Goal: Task Accomplishment & Management: Use online tool/utility

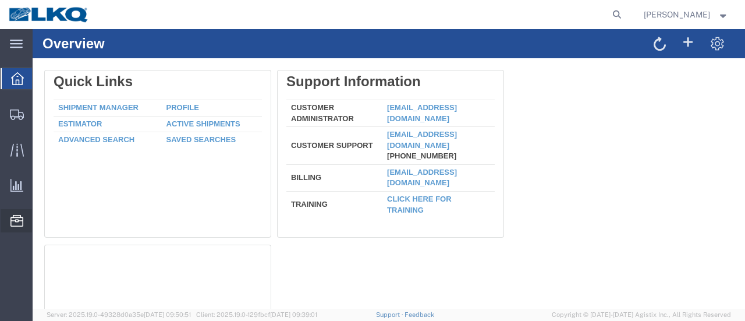
click at [0, 0] on span "Location Appointment" at bounding box center [0, 0] width 0 height 0
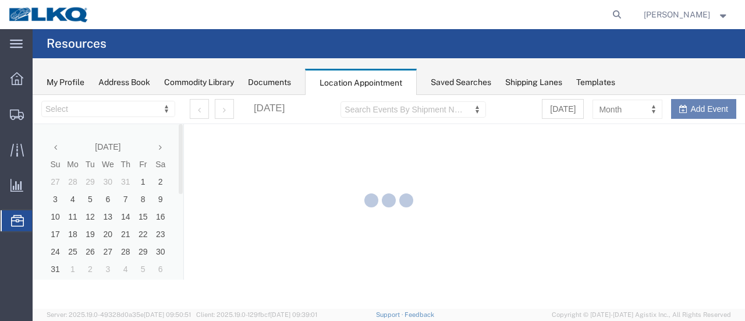
select select "28712"
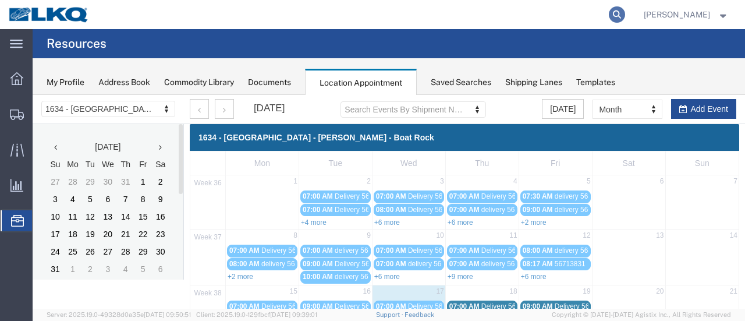
click at [625, 12] on icon at bounding box center [617, 14] width 16 height 16
click at [421, 16] on input "search" at bounding box center [432, 15] width 354 height 28
type input "56823185"
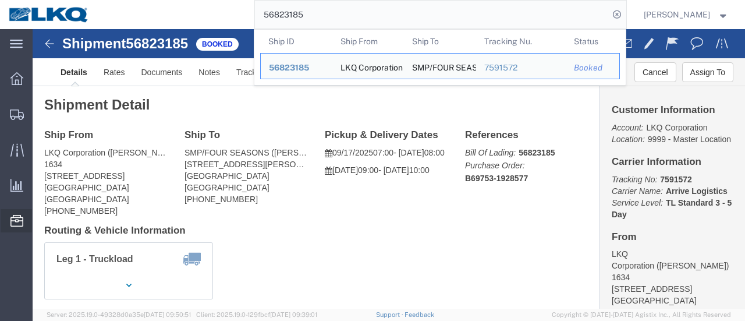
click at [0, 0] on span "Location Appointment" at bounding box center [0, 0] width 0 height 0
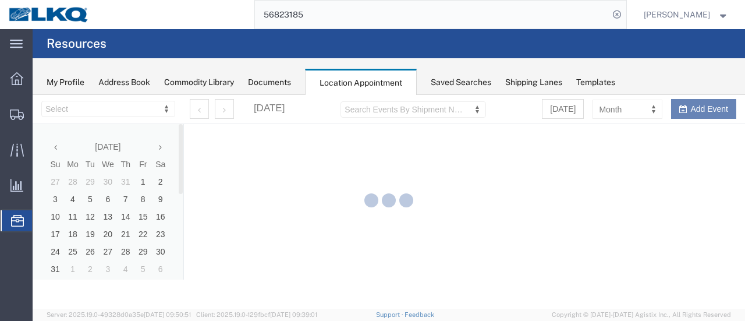
select select "28712"
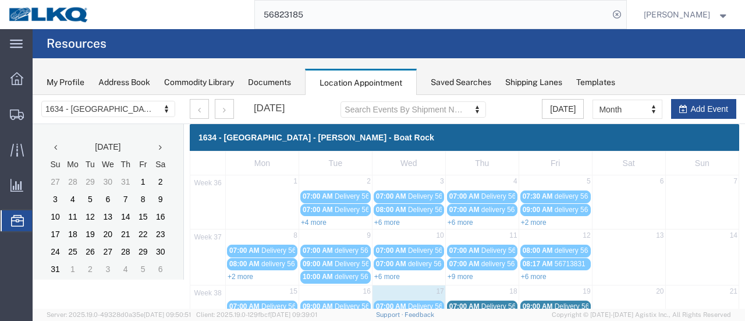
scroll to position [175, 0]
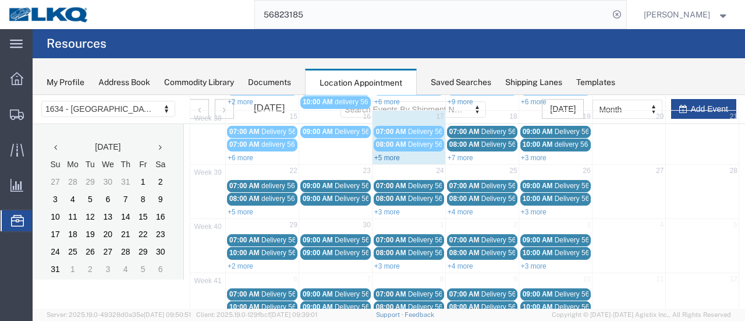
click at [381, 154] on link "+5 more" at bounding box center [387, 158] width 26 height 8
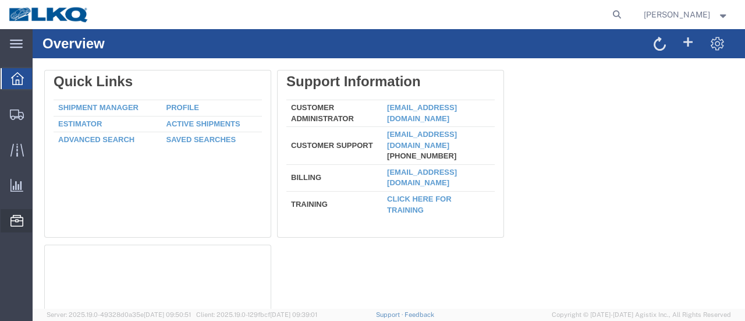
click at [0, 0] on span "Location Appointment" at bounding box center [0, 0] width 0 height 0
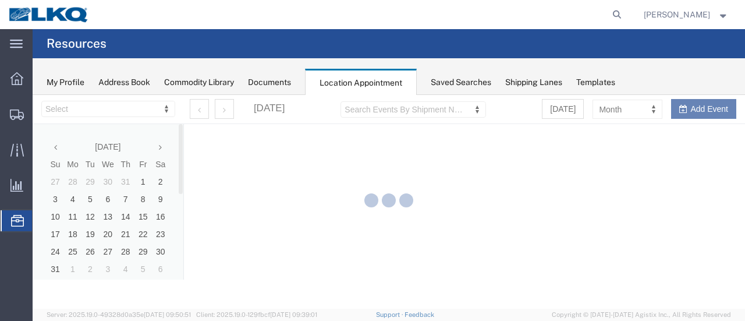
select select "28712"
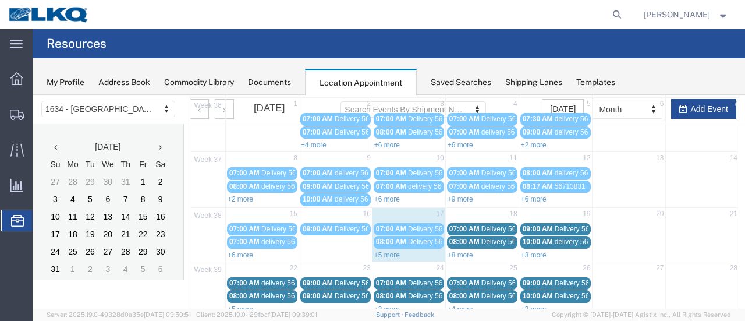
scroll to position [175, 0]
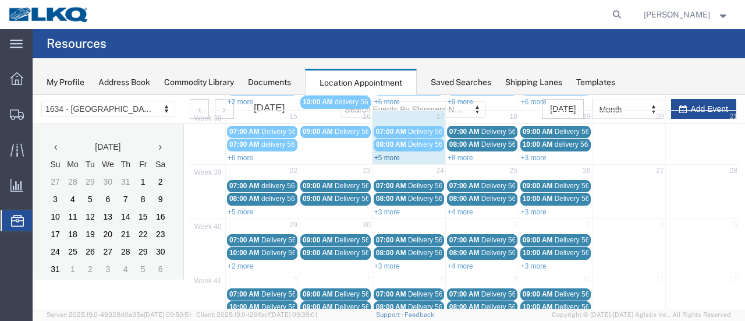
click at [383, 154] on link "+5 more" at bounding box center [387, 158] width 26 height 8
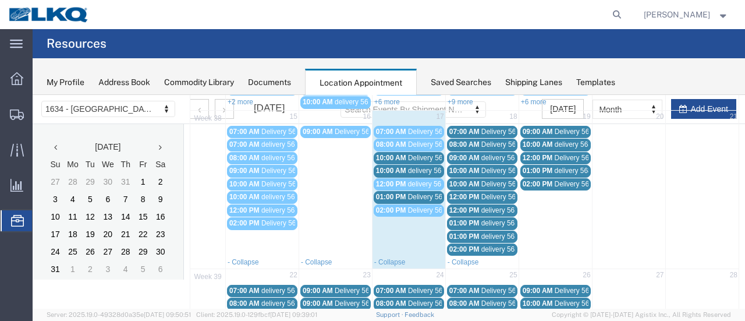
click at [424, 193] on span "Delivery 56819046" at bounding box center [437, 197] width 58 height 8
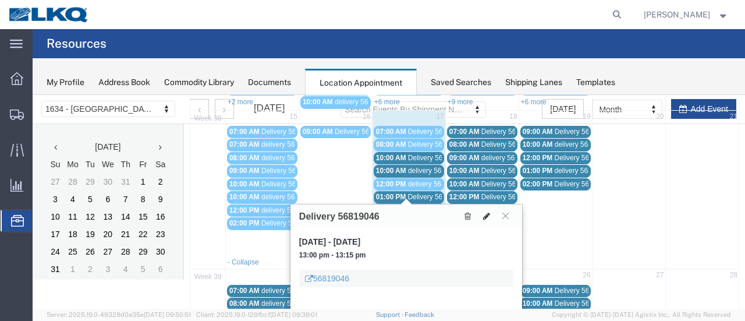
click at [488, 212] on icon at bounding box center [486, 216] width 7 height 8
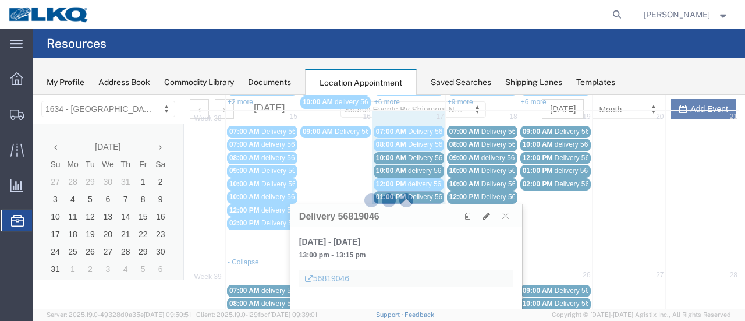
select select "1"
select select
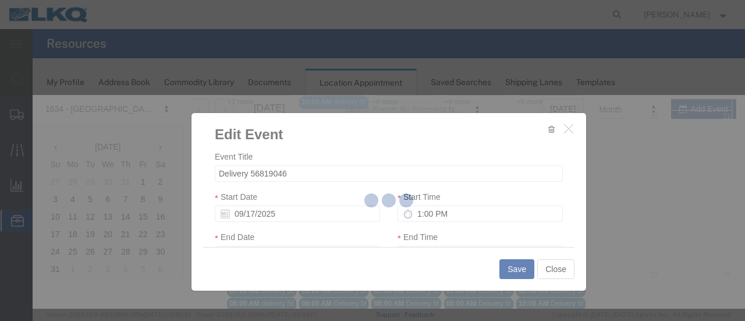
select select
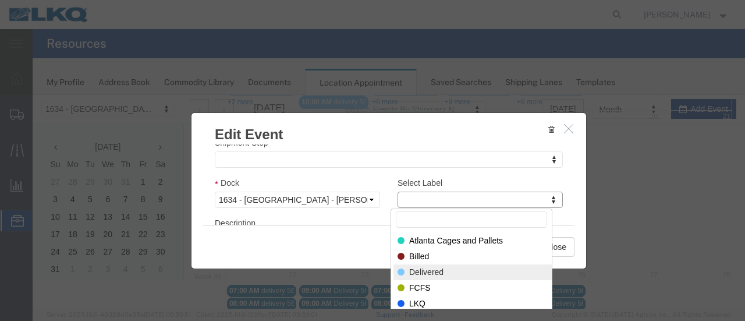
select select "40"
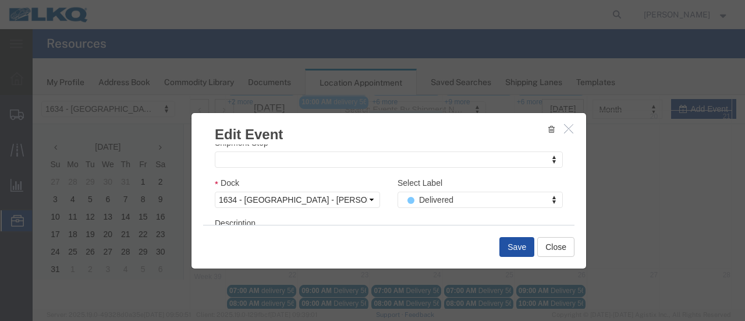
click at [511, 244] on button "Save" at bounding box center [516, 247] width 35 height 20
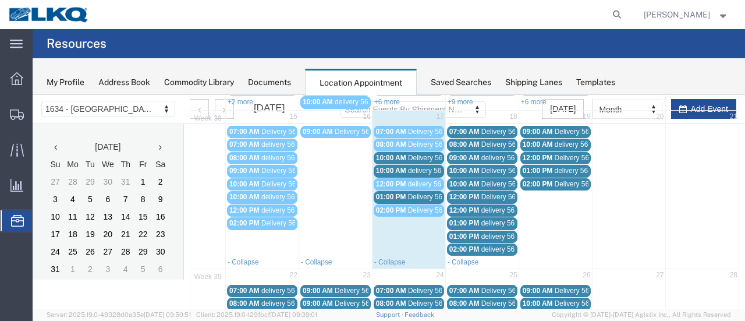
scroll to position [75, 0]
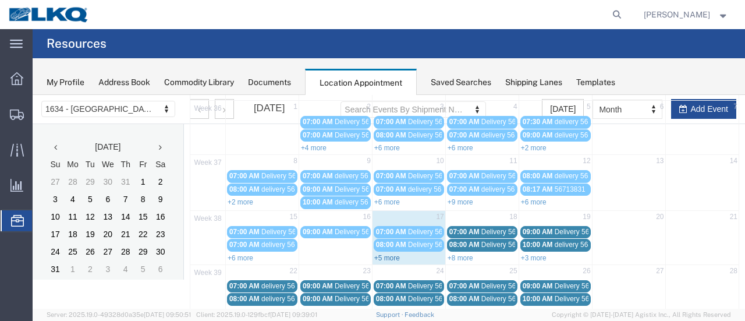
click at [387, 254] on link "+5 more" at bounding box center [387, 258] width 26 height 8
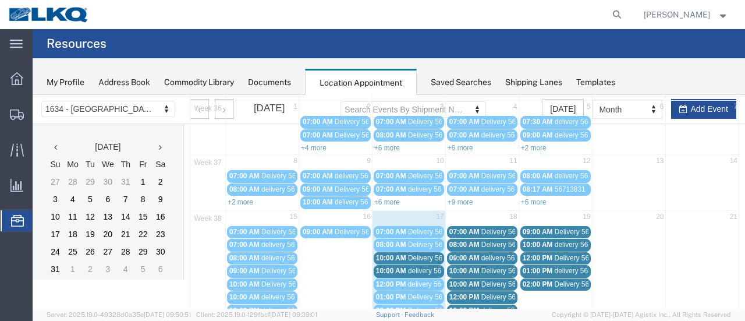
scroll to position [133, 0]
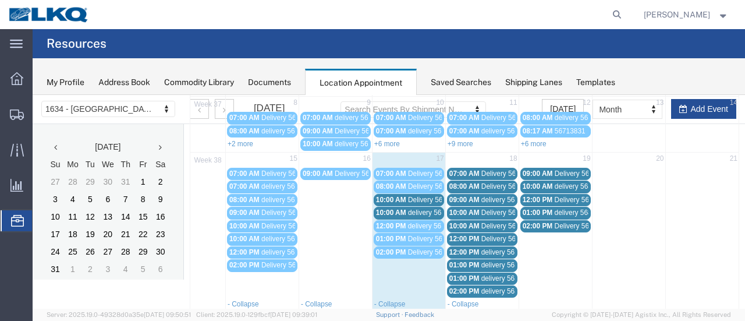
click at [419, 210] on span "delivery 56824835" at bounding box center [436, 212] width 56 height 8
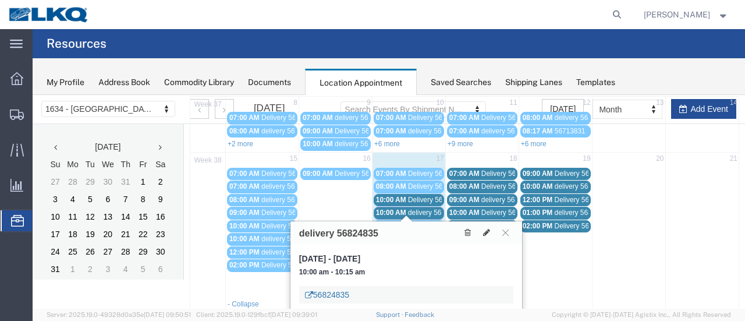
click at [330, 294] on link "56824835" at bounding box center [327, 295] width 44 height 12
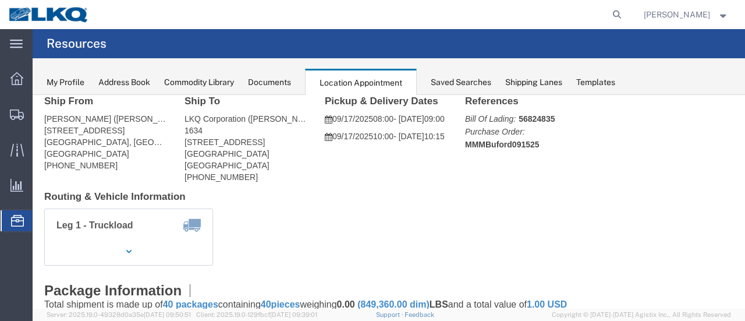
scroll to position [0, 0]
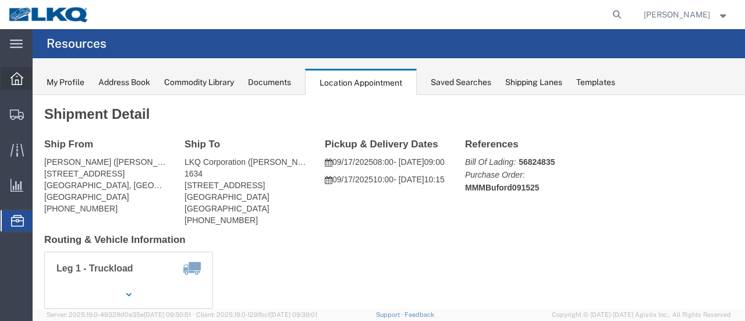
click at [13, 77] on icon at bounding box center [16, 78] width 13 height 13
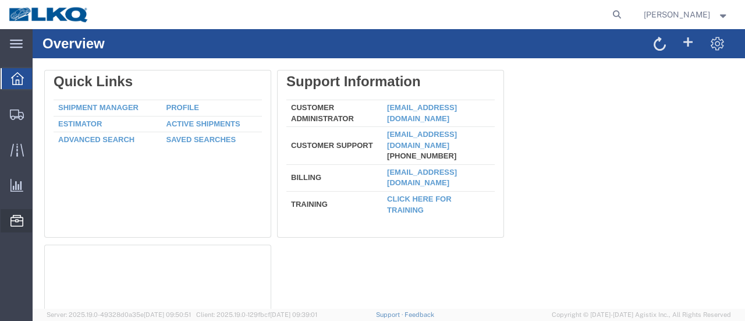
click at [0, 0] on span "Location Appointment" at bounding box center [0, 0] width 0 height 0
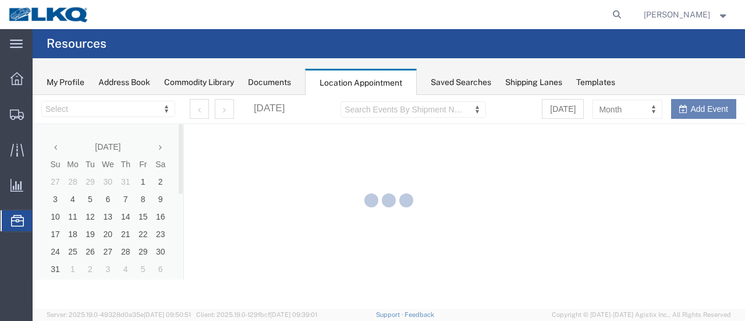
select select "28712"
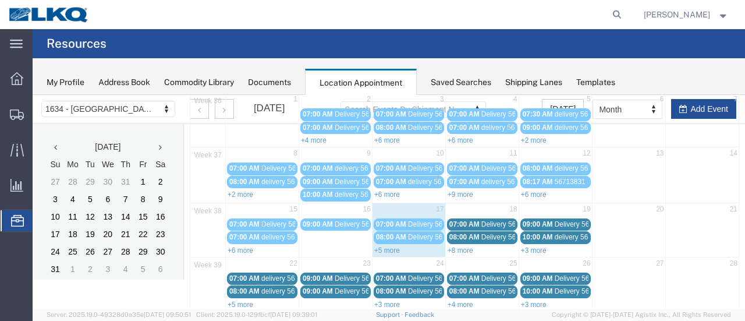
scroll to position [116, 0]
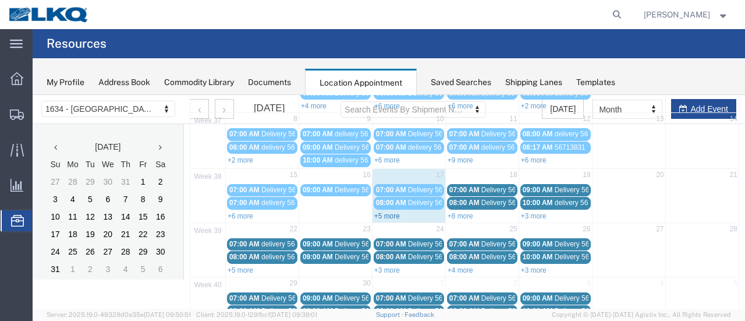
click at [378, 212] on link "+5 more" at bounding box center [387, 216] width 26 height 8
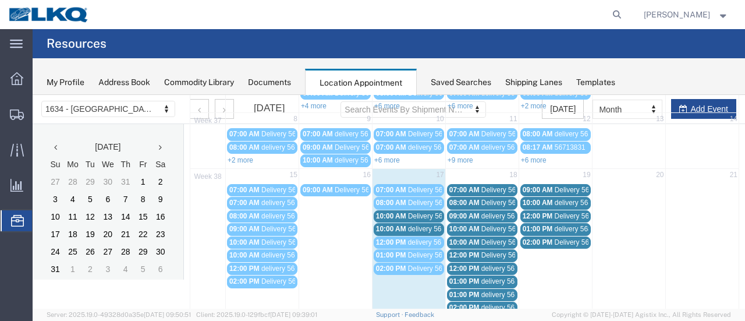
click at [430, 214] on span "Delivery 56467710" at bounding box center [437, 216] width 58 height 8
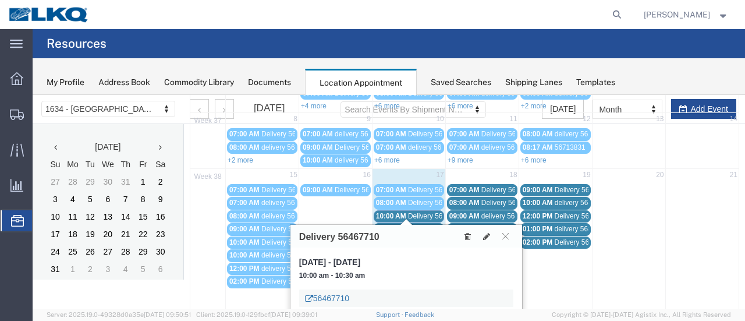
click at [338, 297] on link "56467710" at bounding box center [327, 298] width 44 height 12
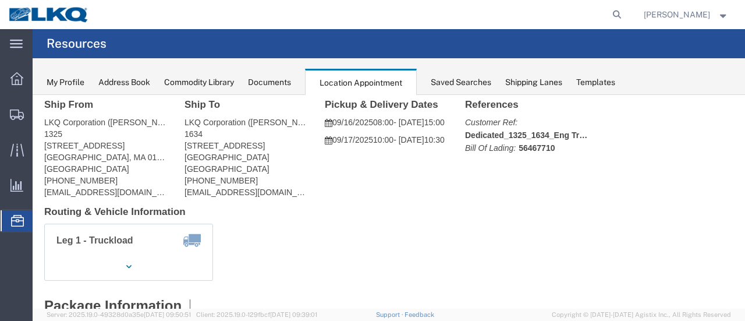
scroll to position [0, 0]
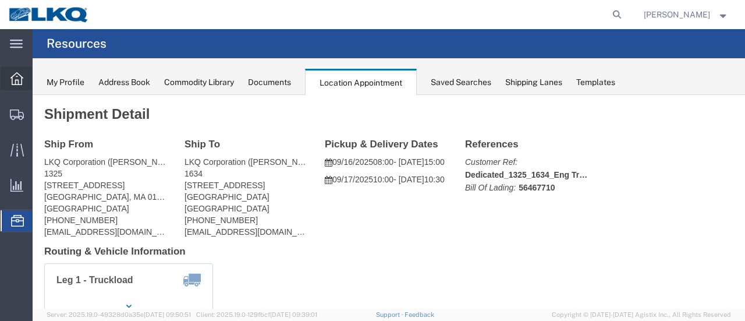
click at [16, 77] on icon at bounding box center [16, 78] width 13 height 13
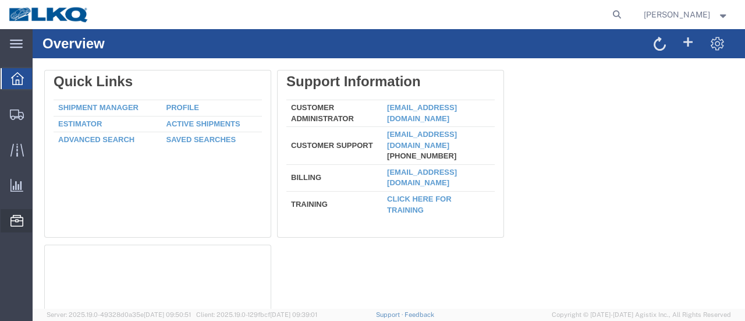
click at [0, 0] on span "Location Appointment" at bounding box center [0, 0] width 0 height 0
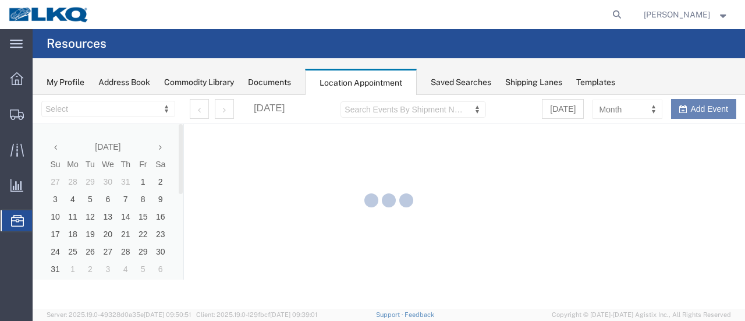
select select "28712"
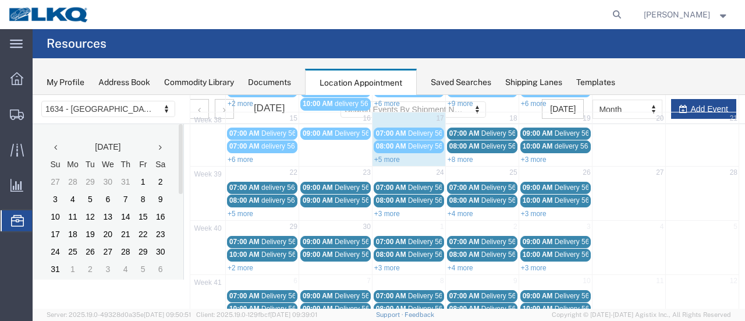
scroll to position [175, 0]
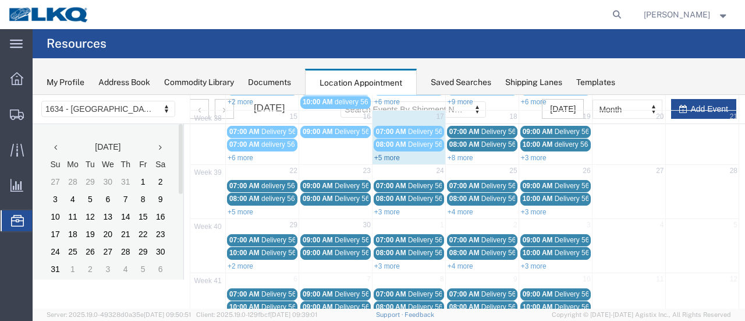
click at [381, 154] on link "+5 more" at bounding box center [387, 158] width 26 height 8
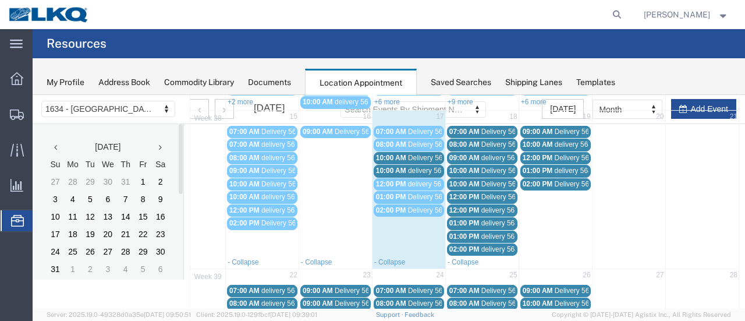
click at [422, 167] on span "delivery 56824835" at bounding box center [436, 170] width 56 height 8
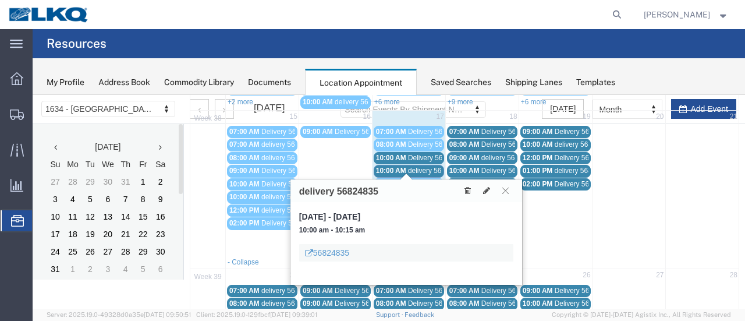
click at [505, 189] on icon at bounding box center [505, 190] width 6 height 7
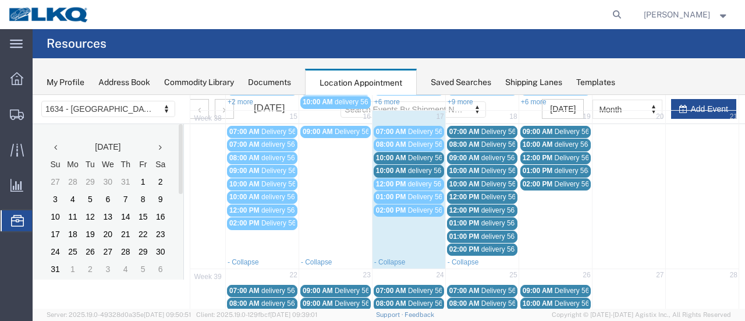
click at [425, 155] on span "Delivery 56467710" at bounding box center [437, 158] width 58 height 8
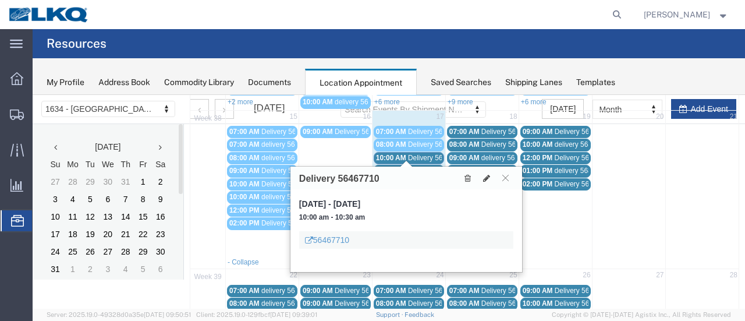
click at [426, 166] on span "delivery 56824835" at bounding box center [436, 170] width 56 height 8
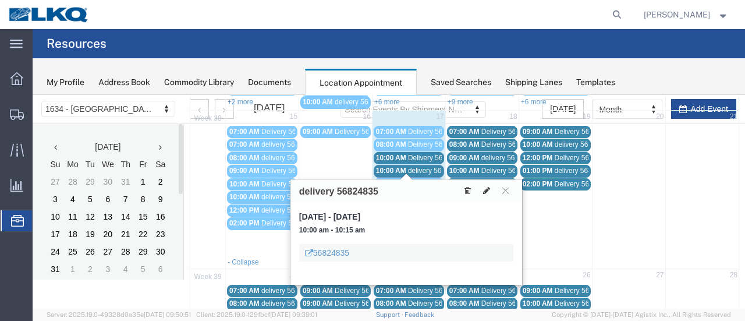
click at [485, 188] on icon at bounding box center [486, 190] width 7 height 8
select select "1"
select select
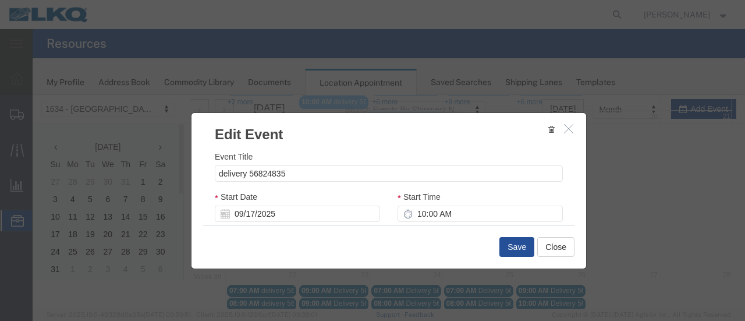
select select
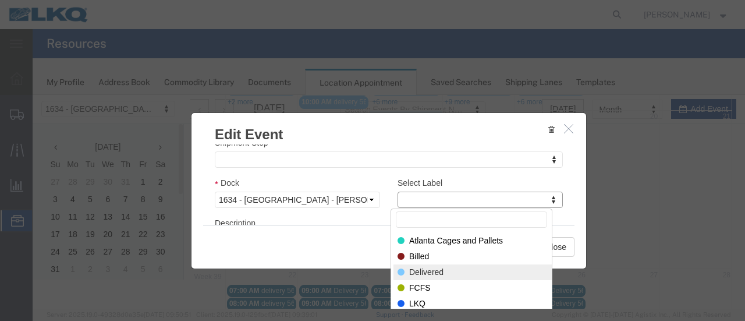
drag, startPoint x: 447, startPoint y: 270, endPoint x: 478, endPoint y: 260, distance: 32.4
select select "40"
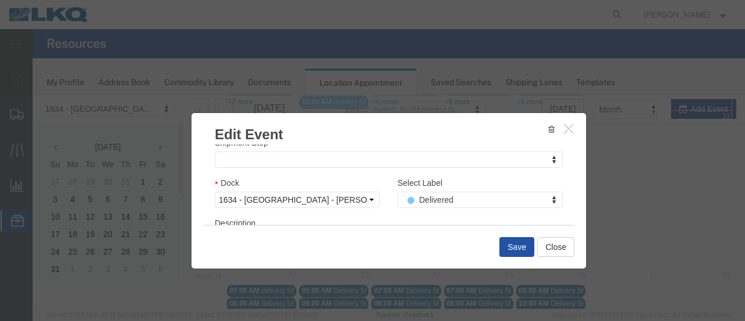
click at [518, 244] on button "Save" at bounding box center [516, 247] width 35 height 20
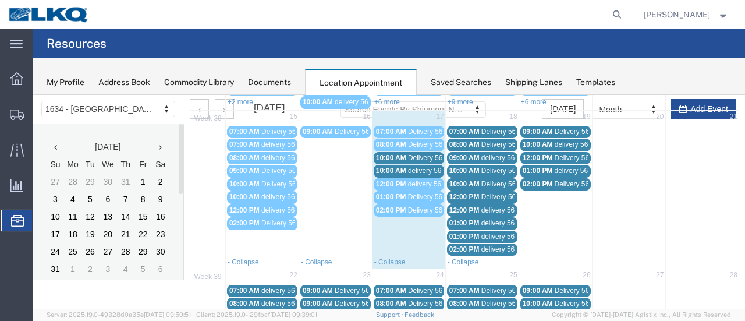
scroll to position [75, 0]
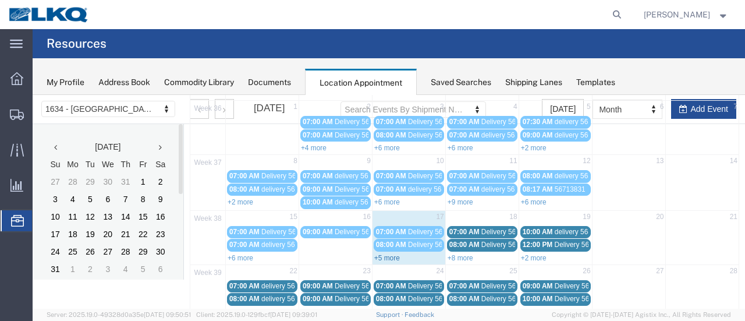
click at [382, 254] on link "+5 more" at bounding box center [387, 258] width 26 height 8
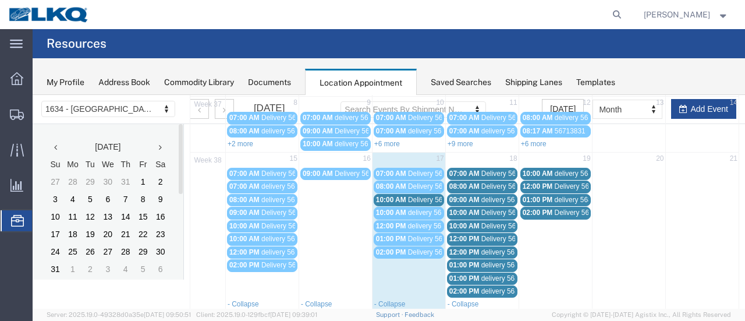
scroll to position [0, 0]
